Goal: Communication & Community: Answer question/provide support

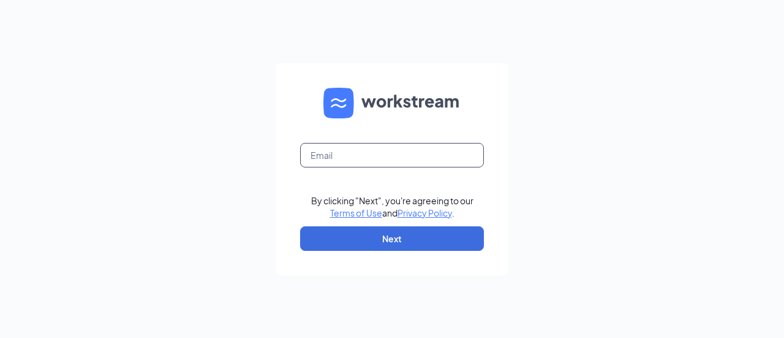
click at [352, 164] on input "text" at bounding box center [392, 155] width 184 height 25
type input "fortwrightdq@gmail.com"
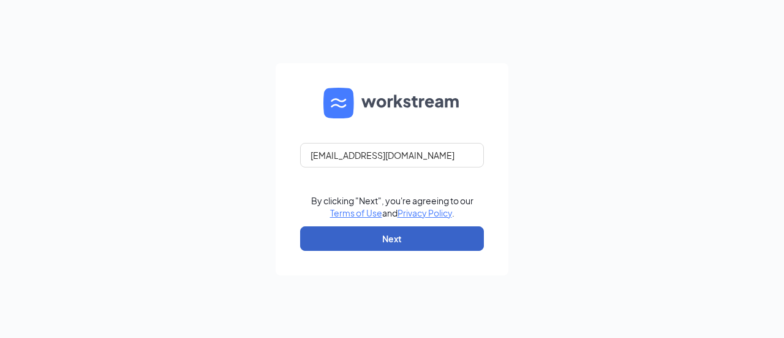
click at [392, 238] on button "Next" at bounding box center [392, 238] width 184 height 25
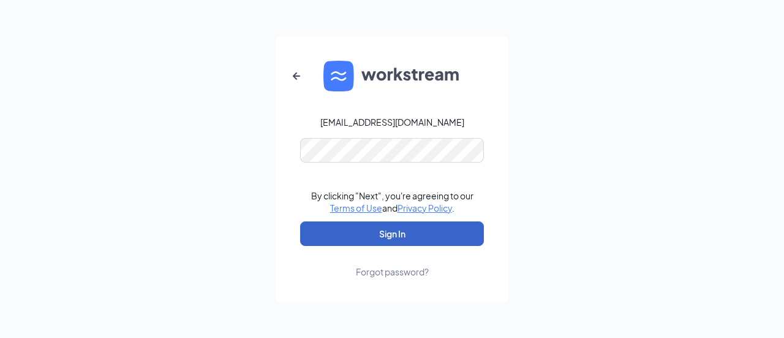
click at [395, 233] on button "Sign In" at bounding box center [392, 233] width 184 height 25
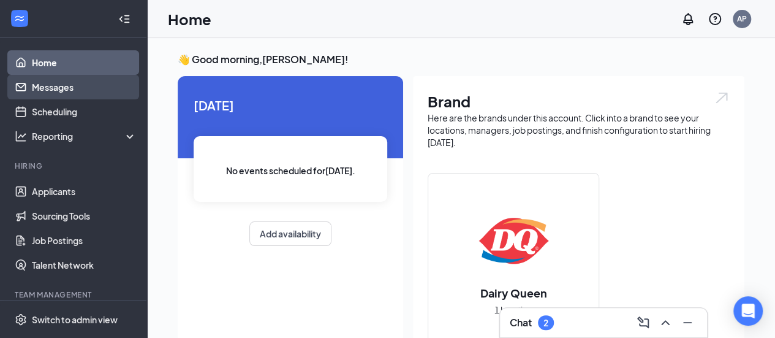
click at [47, 89] on link "Messages" at bounding box center [84, 87] width 105 height 25
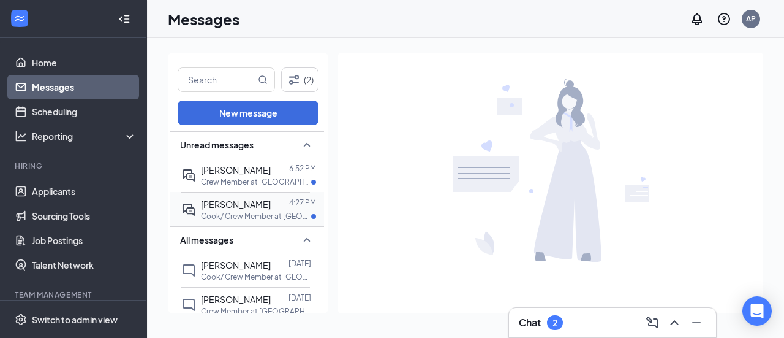
click at [229, 206] on span "[PERSON_NAME]" at bounding box center [236, 204] width 70 height 11
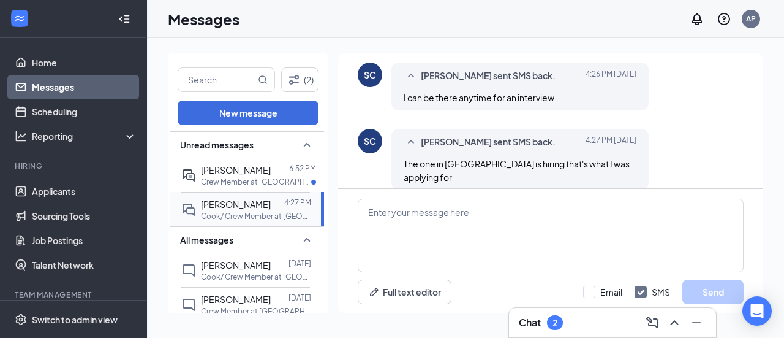
scroll to position [353, 0]
click at [378, 214] on textarea at bounding box center [551, 236] width 386 height 74
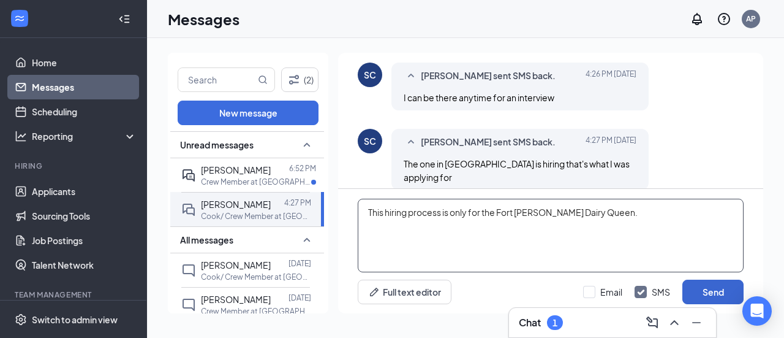
type textarea "This hiring process is only for the Fort [PERSON_NAME] Dairy Queen."
click at [709, 298] on button "Send" at bounding box center [713, 291] width 61 height 25
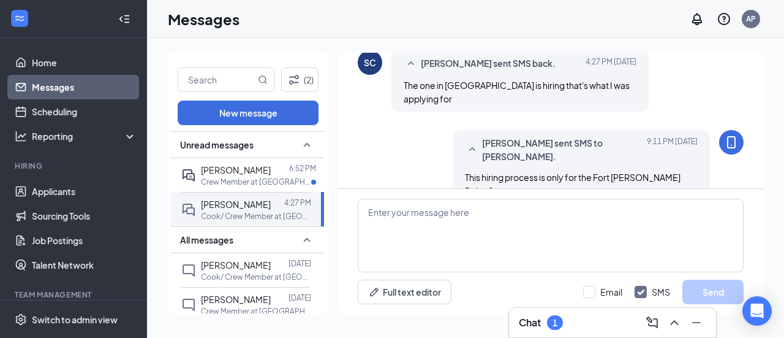
scroll to position [431, 0]
click at [227, 173] on span "[PERSON_NAME]" at bounding box center [236, 169] width 70 height 11
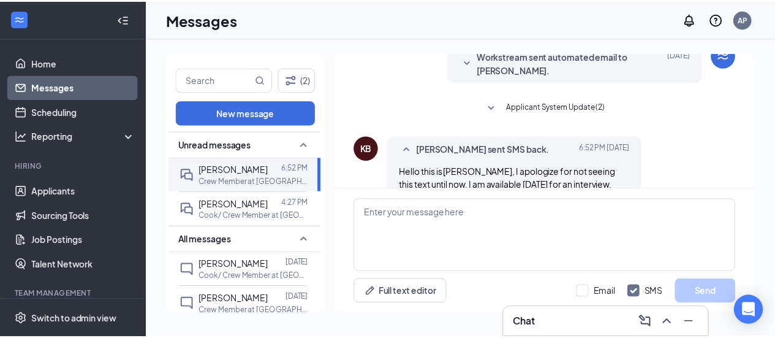
scroll to position [453, 0]
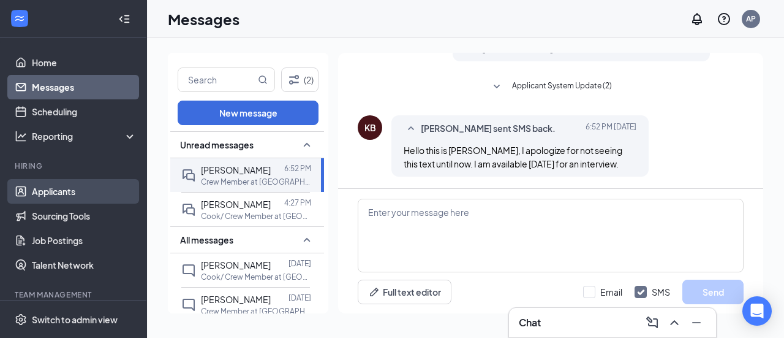
click at [51, 192] on link "Applicants" at bounding box center [84, 191] width 105 height 25
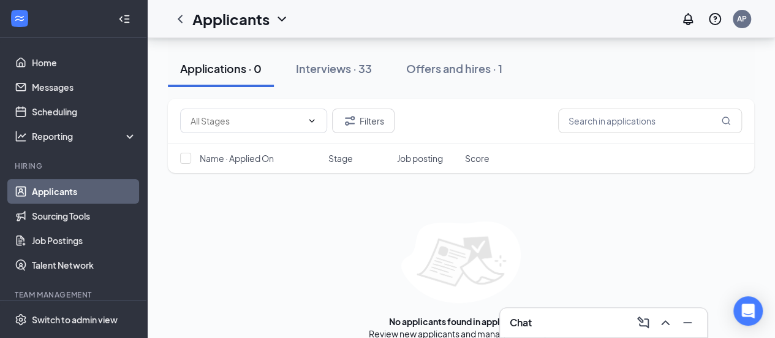
scroll to position [105, 0]
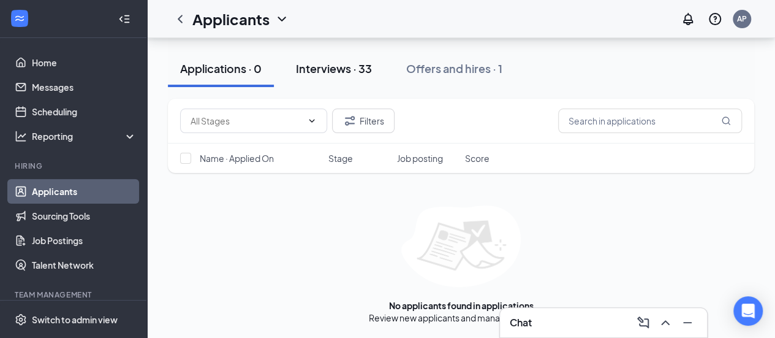
click at [338, 72] on div "Interviews · 33" at bounding box center [334, 68] width 76 height 15
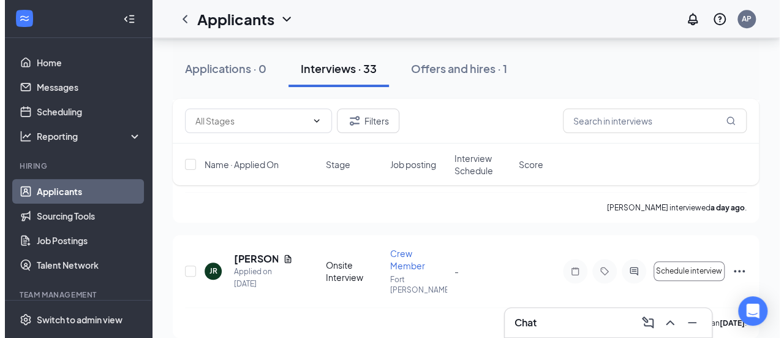
scroll to position [886, 0]
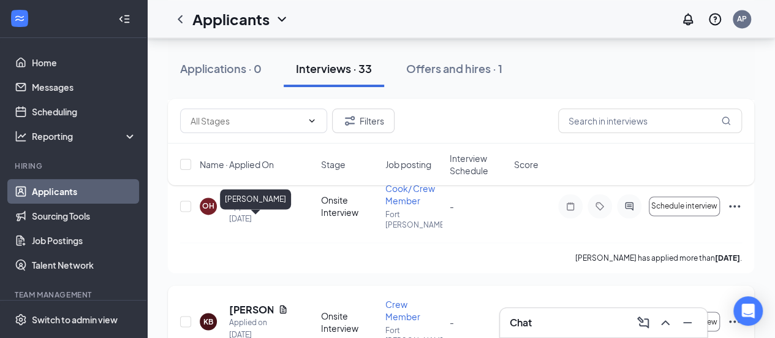
click at [243, 302] on h5 "[PERSON_NAME]" at bounding box center [251, 308] width 44 height 13
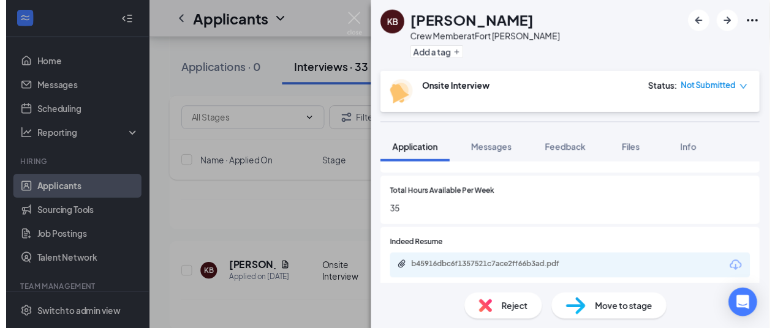
scroll to position [564, 0]
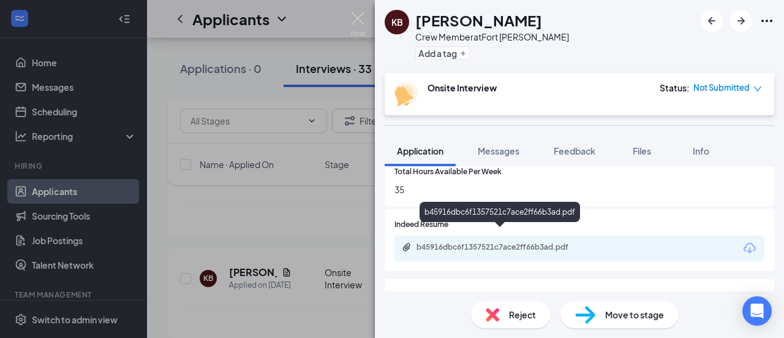
click at [478, 242] on div "b45916dbc6f1357521c7ace2ff66b3ad.pdf" at bounding box center [503, 247] width 172 height 10
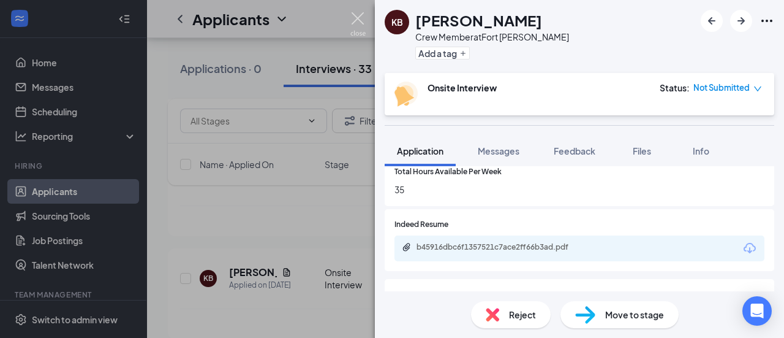
click at [355, 12] on img at bounding box center [357, 24] width 15 height 24
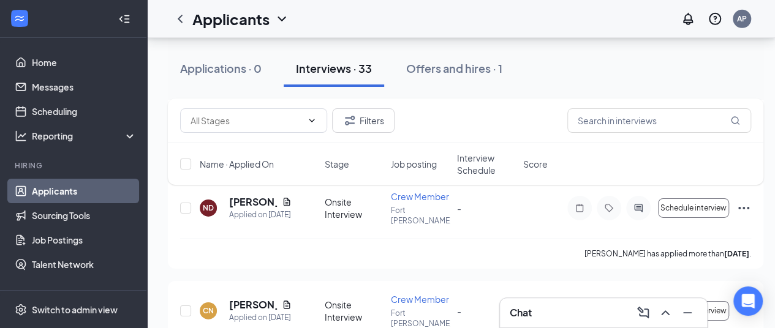
scroll to position [1956, 0]
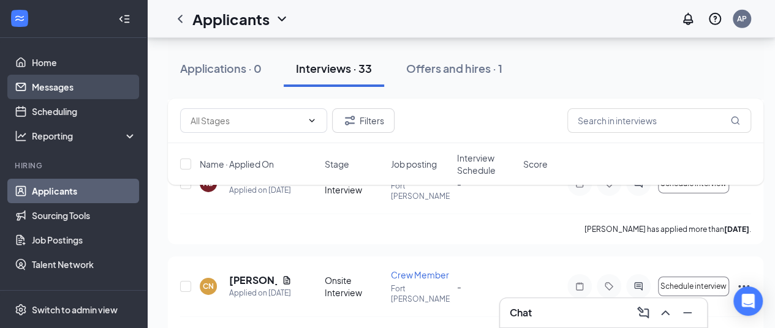
click at [48, 83] on link "Messages" at bounding box center [84, 87] width 105 height 25
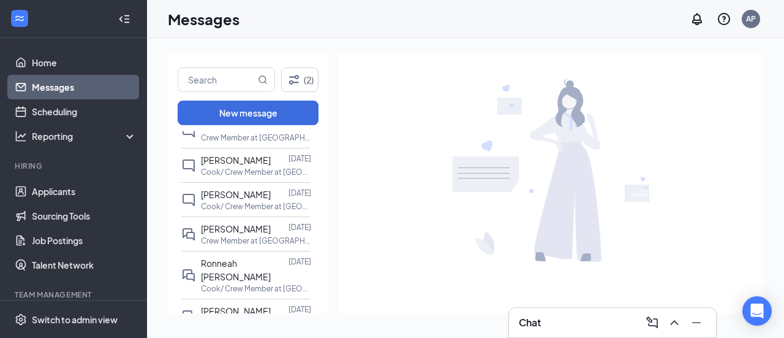
scroll to position [165, 0]
